Goal: Information Seeking & Learning: Learn about a topic

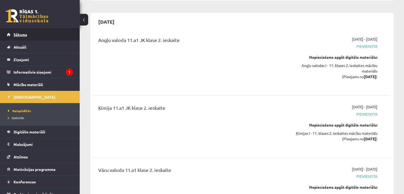
click at [48, 29] on link "Sākums" at bounding box center [40, 34] width 66 height 12
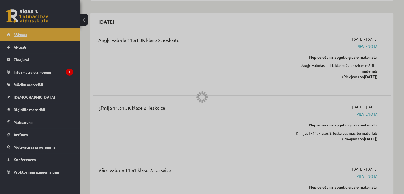
scroll to position [1805, 0]
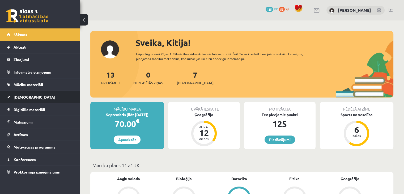
click at [24, 96] on span "[DEMOGRAPHIC_DATA]" at bounding box center [35, 97] width 42 height 5
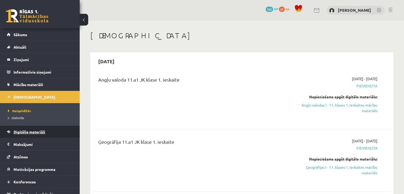
click at [41, 131] on span "Digitālie materiāli" at bounding box center [30, 131] width 32 height 5
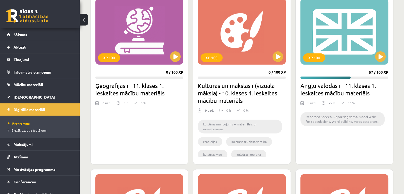
scroll to position [133, 0]
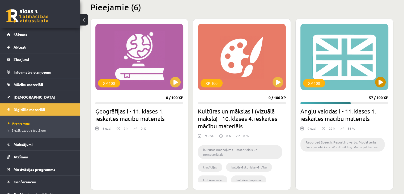
click at [356, 77] on div "XP 100" at bounding box center [344, 57] width 88 height 66
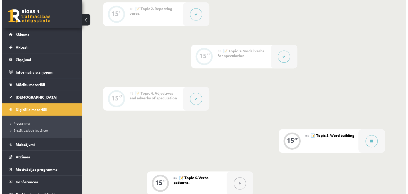
scroll to position [265, 0]
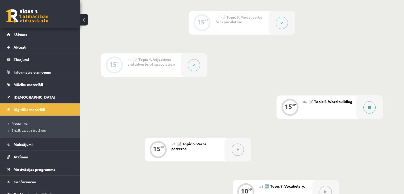
click at [367, 106] on button at bounding box center [369, 107] width 12 height 12
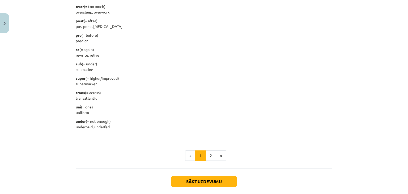
scroll to position [673, 0]
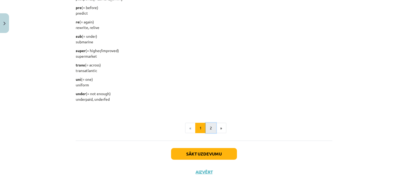
click at [211, 129] on button "2" at bounding box center [210, 128] width 11 height 11
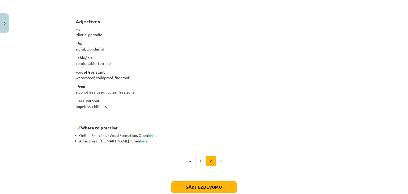
scroll to position [438, 0]
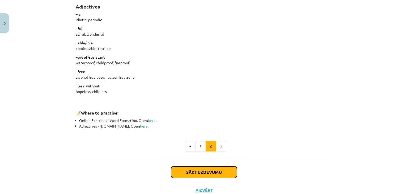
click at [234, 170] on button "Sākt uzdevumu" at bounding box center [204, 172] width 66 height 12
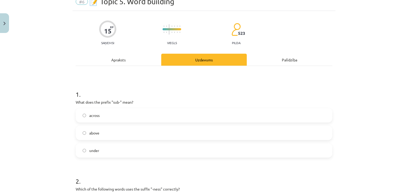
scroll to position [13, 0]
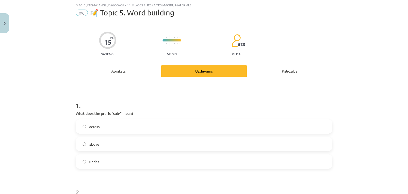
click at [106, 162] on label "under" at bounding box center [203, 161] width 255 height 13
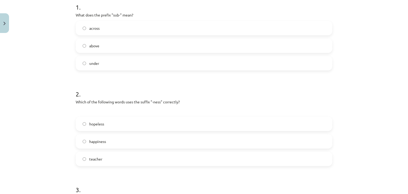
scroll to position [119, 0]
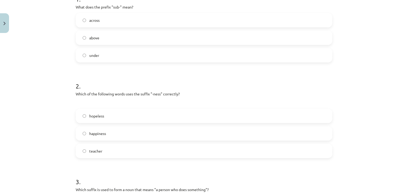
click at [124, 133] on label "happiness" at bounding box center [203, 133] width 255 height 13
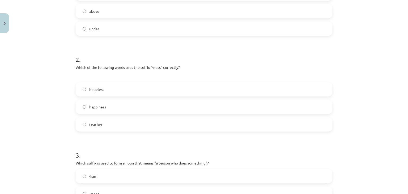
scroll to position [199, 0]
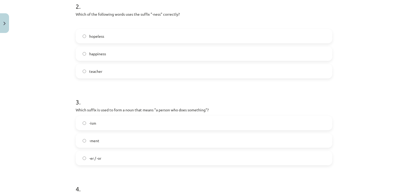
click at [122, 160] on label "-er / -or" at bounding box center [203, 157] width 255 height 13
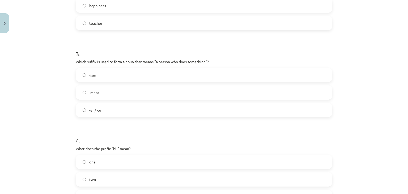
scroll to position [279, 0]
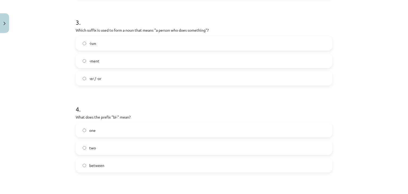
click at [116, 148] on label "two" at bounding box center [203, 147] width 255 height 13
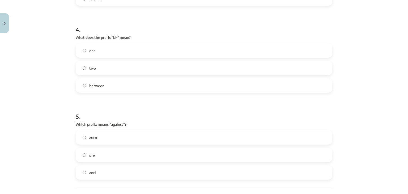
scroll to position [406, 0]
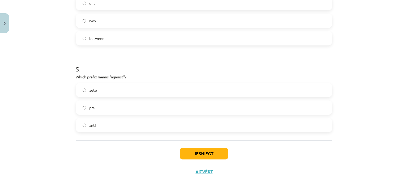
click at [95, 127] on label "anti" at bounding box center [203, 124] width 255 height 13
click at [200, 154] on button "Iesniegt" at bounding box center [204, 154] width 48 height 12
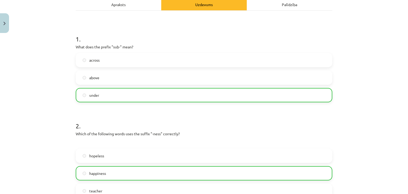
scroll to position [186, 0]
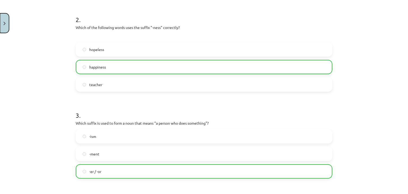
click at [7, 19] on button "Close" at bounding box center [4, 23] width 9 height 20
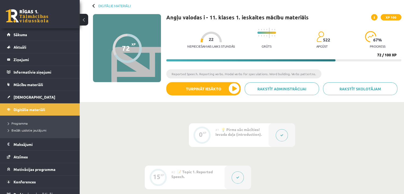
scroll to position [0, 0]
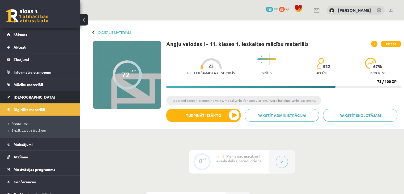
click at [22, 95] on span "[DEMOGRAPHIC_DATA]" at bounding box center [35, 97] width 42 height 5
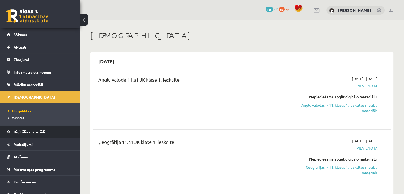
click at [39, 133] on span "Digitālie materiāli" at bounding box center [30, 131] width 32 height 5
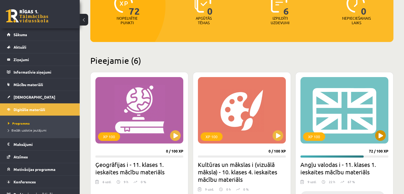
scroll to position [80, 0]
click at [331, 104] on div "XP 100" at bounding box center [344, 110] width 88 height 66
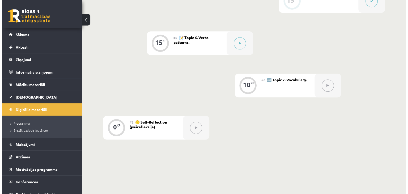
scroll to position [319, 0]
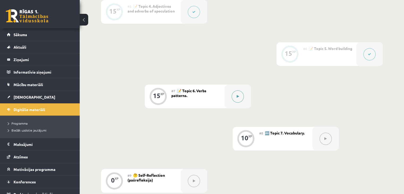
click at [239, 102] on button at bounding box center [237, 96] width 12 height 12
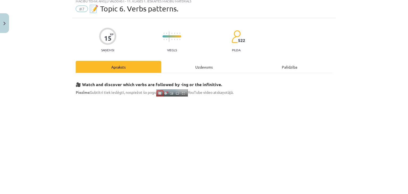
scroll to position [27, 0]
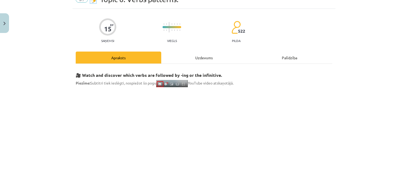
click at [208, 54] on div "Uzdevums" at bounding box center [203, 57] width 85 height 12
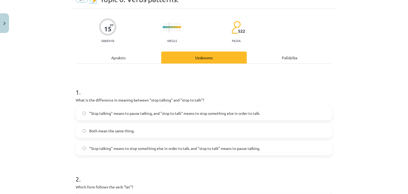
scroll to position [13, 0]
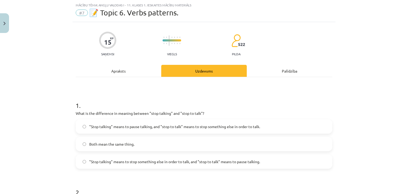
click at [117, 72] on div "Apraksts" at bounding box center [118, 71] width 85 height 12
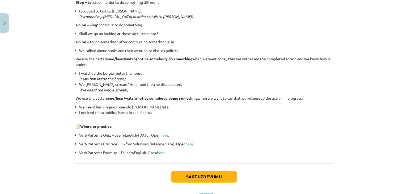
scroll to position [689, 0]
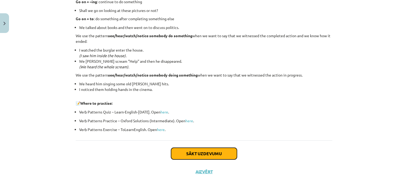
click at [205, 149] on button "Sākt uzdevumu" at bounding box center [204, 154] width 66 height 12
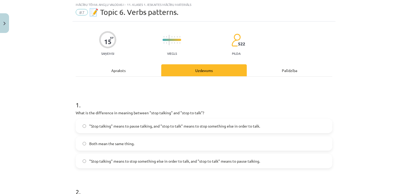
scroll to position [13, 0]
click at [191, 124] on span ""Stop talking" means to pause talking, and "stop to talk" means to stop somethi…" at bounding box center [174, 127] width 171 height 6
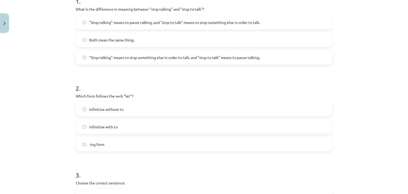
scroll to position [119, 0]
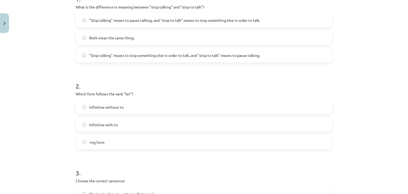
click at [140, 107] on label "Infinitive without to" at bounding box center [203, 106] width 255 height 13
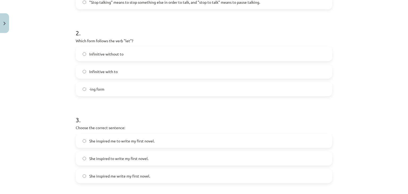
scroll to position [199, 0]
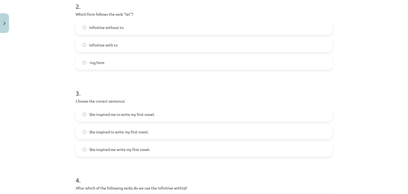
click at [243, 113] on label "She inspired me to write my first novel." at bounding box center [203, 114] width 255 height 13
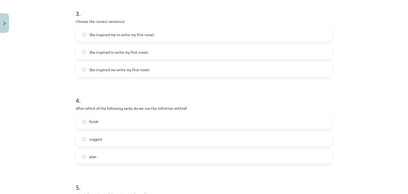
click at [144, 158] on label "plan" at bounding box center [203, 156] width 255 height 13
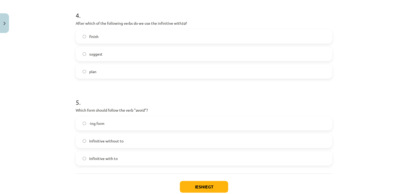
scroll to position [385, 0]
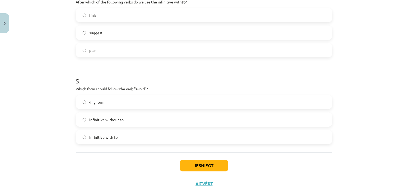
click at [138, 138] on label "Infinitive with to" at bounding box center [203, 136] width 255 height 13
click at [201, 165] on button "Iesniegt" at bounding box center [204, 166] width 48 height 12
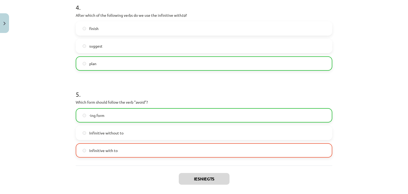
scroll to position [413, 0]
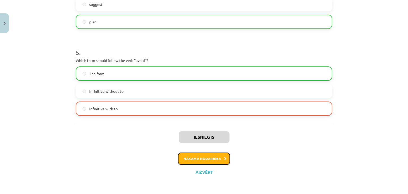
click at [212, 155] on button "Nākamā nodarbība" at bounding box center [204, 158] width 52 height 12
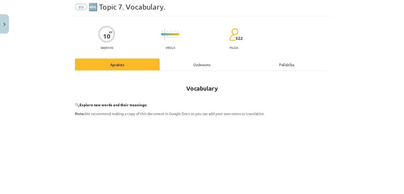
scroll to position [13, 0]
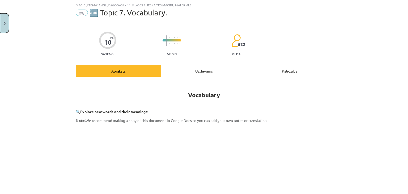
click at [6, 23] on button "Close" at bounding box center [4, 23] width 9 height 20
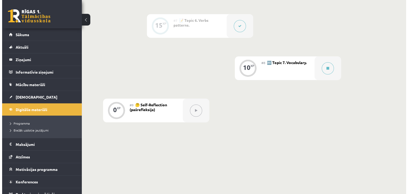
scroll to position [357, 0]
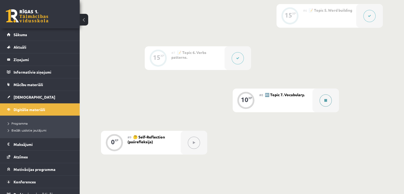
click at [322, 100] on button at bounding box center [325, 100] width 12 height 12
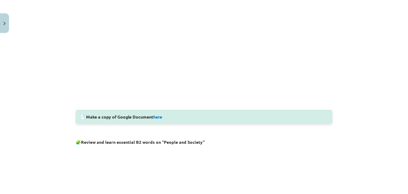
scroll to position [186, 0]
click at [159, 117] on link "here" at bounding box center [157, 117] width 9 height 6
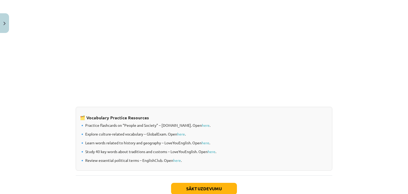
scroll to position [432, 0]
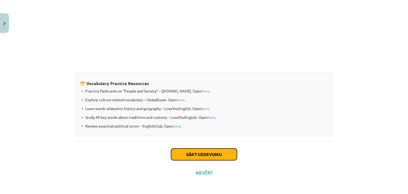
click at [225, 152] on button "Sākt uzdevumu" at bounding box center [204, 154] width 66 height 12
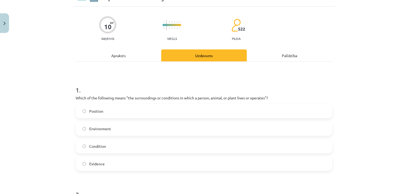
scroll to position [40, 0]
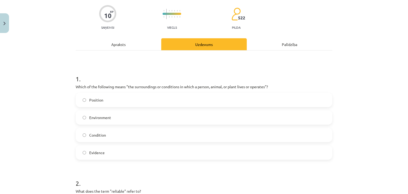
click at [93, 113] on label "Environment" at bounding box center [203, 117] width 255 height 13
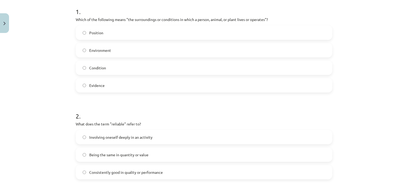
scroll to position [119, 0]
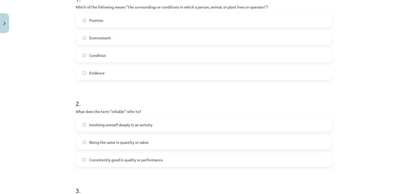
click at [155, 161] on span "Consistently good in quality or performance" at bounding box center [126, 160] width 74 height 6
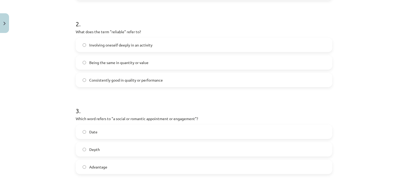
scroll to position [226, 0]
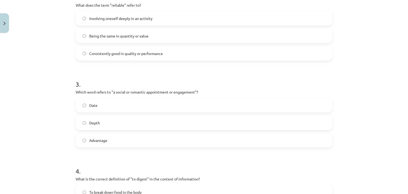
click at [150, 106] on label "Date" at bounding box center [203, 104] width 255 height 13
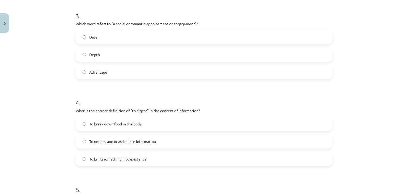
scroll to position [305, 0]
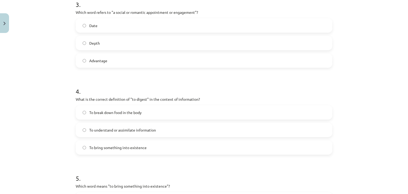
click at [158, 134] on label "To understand or assimilate information" at bounding box center [203, 129] width 255 height 13
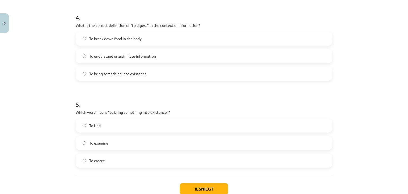
scroll to position [385, 0]
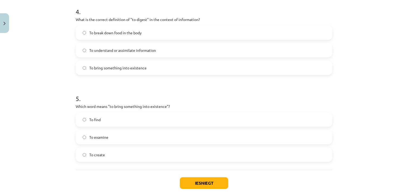
click at [127, 155] on label "To create" at bounding box center [203, 154] width 255 height 13
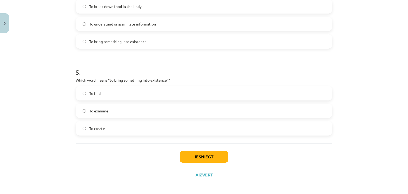
scroll to position [411, 0]
click at [197, 158] on button "Iesniegt" at bounding box center [204, 157] width 48 height 12
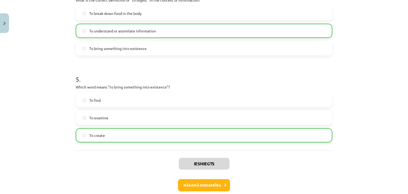
scroll to position [431, 0]
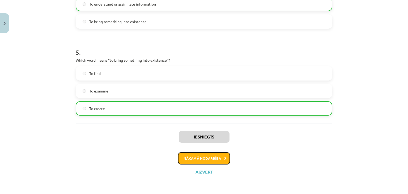
click at [207, 158] on button "Nākamā nodarbība" at bounding box center [204, 158] width 52 height 12
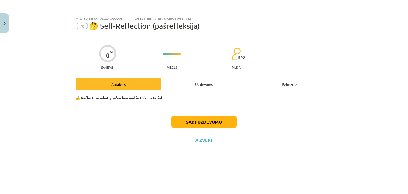
scroll to position [0, 0]
